Goal: Information Seeking & Learning: Learn about a topic

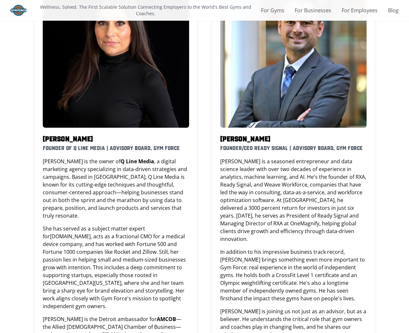
scroll to position [585, 0]
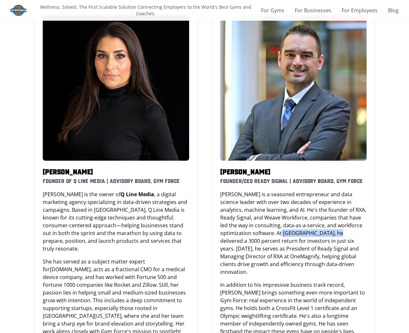
drag, startPoint x: 251, startPoint y: 211, endPoint x: 303, endPoint y: 210, distance: 52.8
click at [303, 210] on p "[PERSON_NAME] is a seasoned entrepreneur and data science leader with over two …" at bounding box center [293, 233] width 146 height 85
click at [265, 221] on p "[PERSON_NAME] is a seasoned entrepreneur and data science leader with over two …" at bounding box center [293, 233] width 146 height 85
drag, startPoint x: 264, startPoint y: 226, endPoint x: 319, endPoint y: 226, distance: 55.4
click at [357, 225] on p "[PERSON_NAME] is a seasoned entrepreneur and data science leader with over two …" at bounding box center [293, 233] width 146 height 85
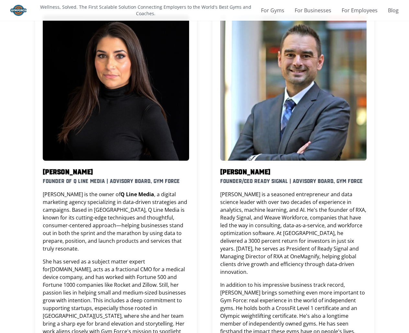
click at [278, 238] on p "[PERSON_NAME] is a seasoned entrepreneur and data science leader with over two …" at bounding box center [293, 233] width 146 height 85
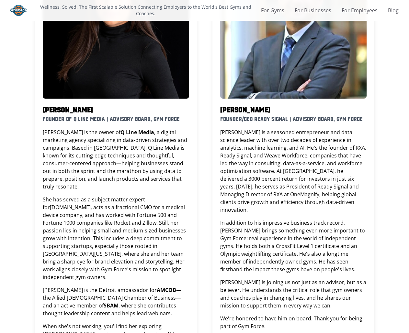
scroll to position [650, 0]
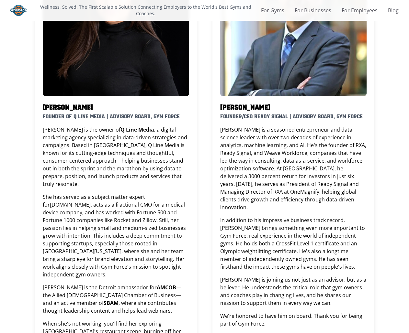
click at [251, 217] on p "In addition to his impressive business track record, [PERSON_NAME] brings somet…" at bounding box center [293, 244] width 146 height 54
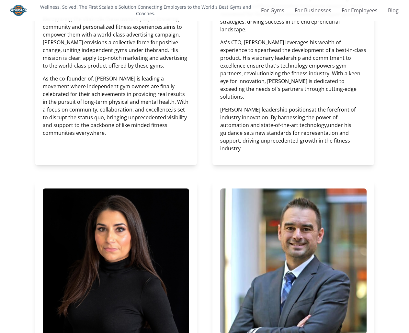
scroll to position [423, 0]
